Goal: Task Accomplishment & Management: Manage account settings

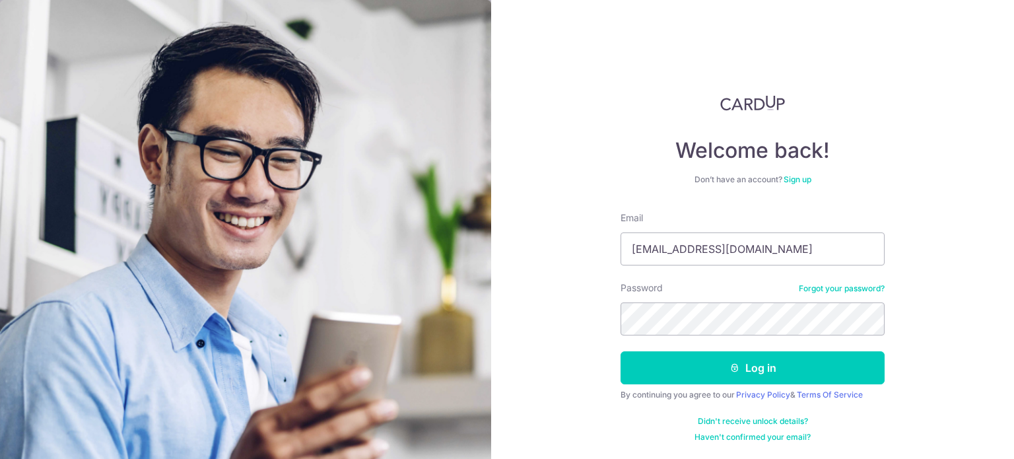
type input "[EMAIL_ADDRESS][DOMAIN_NAME]"
click at [620, 351] on button "Log in" at bounding box center [752, 367] width 264 height 33
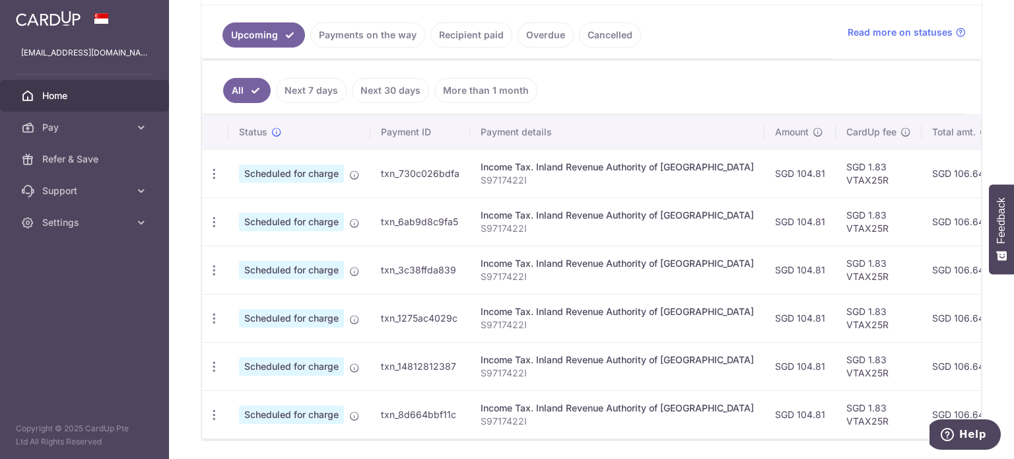
scroll to position [330, 0]
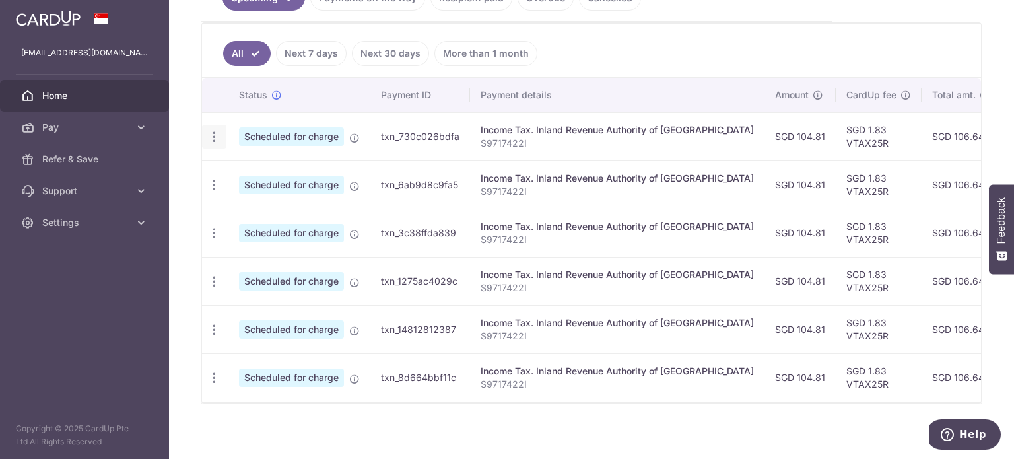
click at [216, 137] on icon "button" at bounding box center [214, 137] width 14 height 14
click at [248, 202] on span "Cancel payment" at bounding box center [284, 205] width 88 height 16
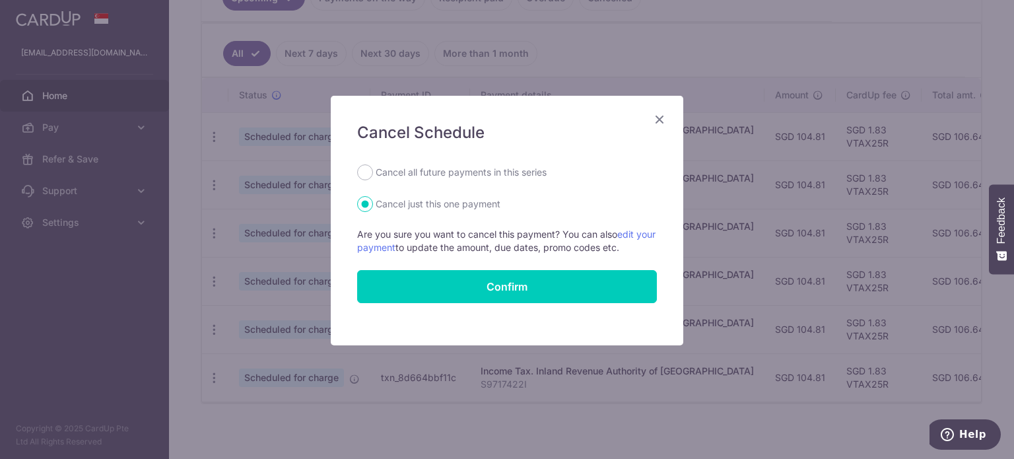
click at [488, 179] on label "Cancel all future payments in this series" at bounding box center [460, 172] width 171 height 16
click at [373, 179] on input "Cancel all future payments in this series" at bounding box center [365, 172] width 16 height 16
radio input "true"
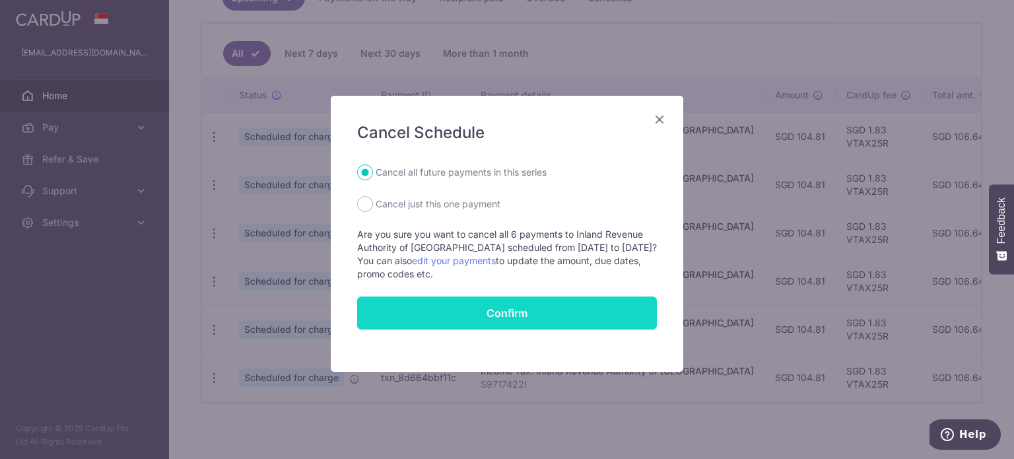
click at [497, 319] on button "Confirm" at bounding box center [507, 312] width 300 height 33
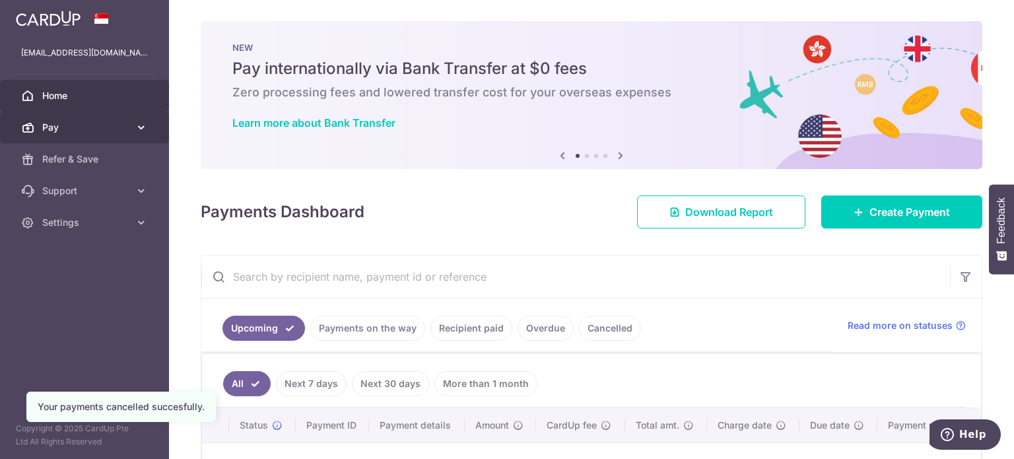
click at [119, 132] on span "Pay" at bounding box center [85, 127] width 87 height 13
